Goal: Transaction & Acquisition: Purchase product/service

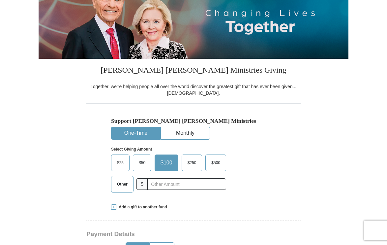
scroll to position [116, 0]
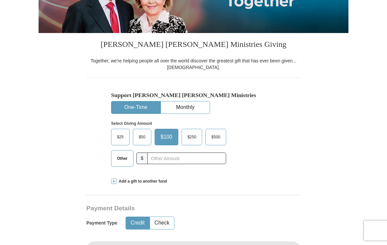
click at [141, 138] on span "$50" at bounding box center [142, 137] width 13 height 10
click at [0, 0] on input "$50" at bounding box center [0, 0] width 0 height 0
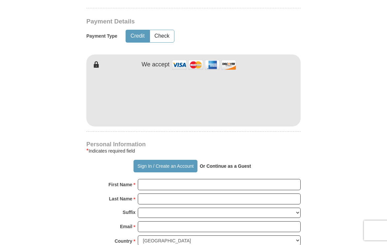
scroll to position [306, 0]
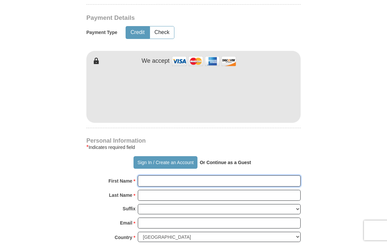
click at [169, 182] on input "First Name *" at bounding box center [219, 180] width 163 height 11
type input "j"
type input "O"
type input "[PERSON_NAME]"
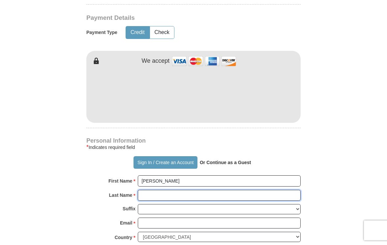
type input "[PERSON_NAME]"
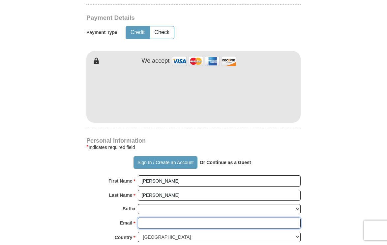
type input "[EMAIL_ADDRESS][DOMAIN_NAME]"
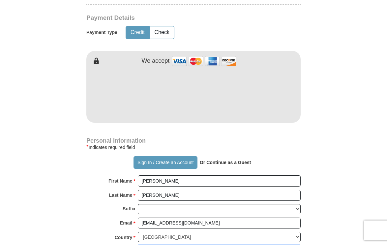
type input "PO BOX 262"
type input "Clatskanie"
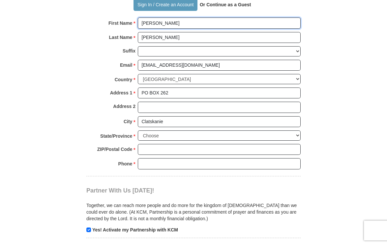
scroll to position [465, 0]
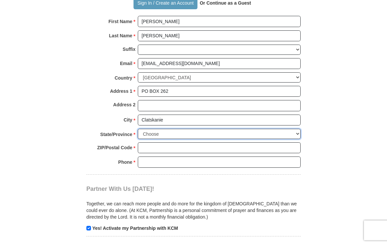
click at [138, 129] on select "Choose [US_STATE] [US_STATE] [US_STATE] [US_STATE] [US_STATE] Armed Forces Amer…" at bounding box center [219, 134] width 163 height 10
select select "OR"
click option "[US_STATE]" at bounding box center [0, 0] width 0 height 0
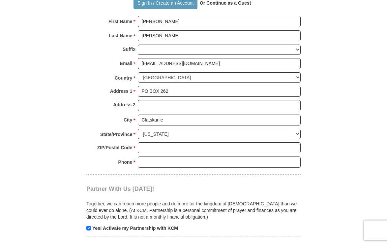
click at [154, 167] on div "Phone * * Please enter Phone Number Please enter Phone" at bounding box center [193, 163] width 215 height 15
click at [154, 148] on input "ZIP/Postal Code *" at bounding box center [219, 147] width 163 height 11
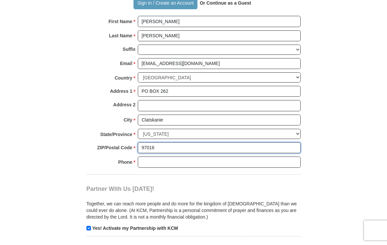
type input "97016"
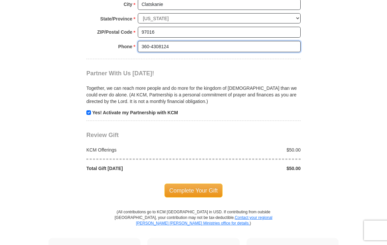
scroll to position [583, 0]
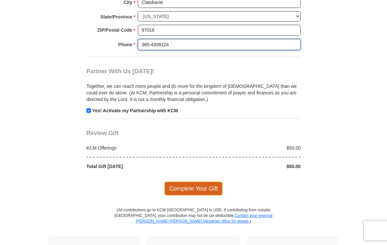
type input "360-4308124"
click at [204, 187] on span "Complete Your Gift" at bounding box center [194, 189] width 58 height 14
